Goal: Navigation & Orientation: Understand site structure

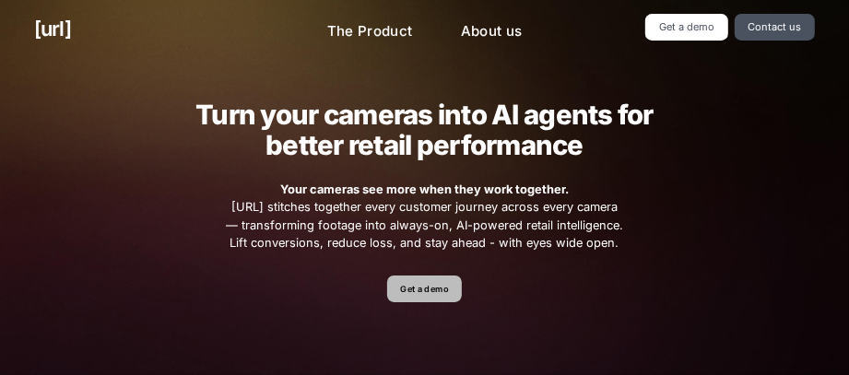
click at [439, 291] on link "Get a demo" at bounding box center [424, 289] width 75 height 27
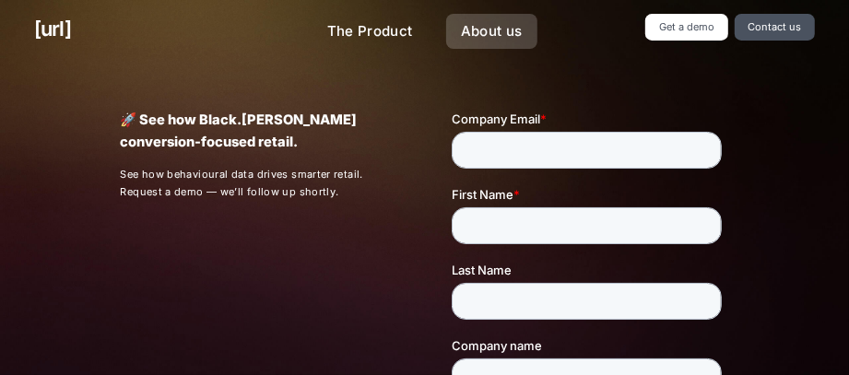
click at [467, 17] on link "About us" at bounding box center [491, 32] width 91 height 36
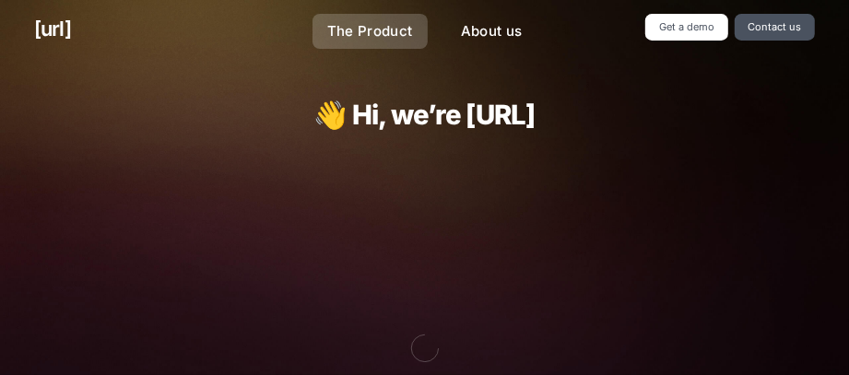
click at [374, 18] on link "The Product" at bounding box center [370, 32] width 115 height 36
